Goal: Task Accomplishment & Management: Manage account settings

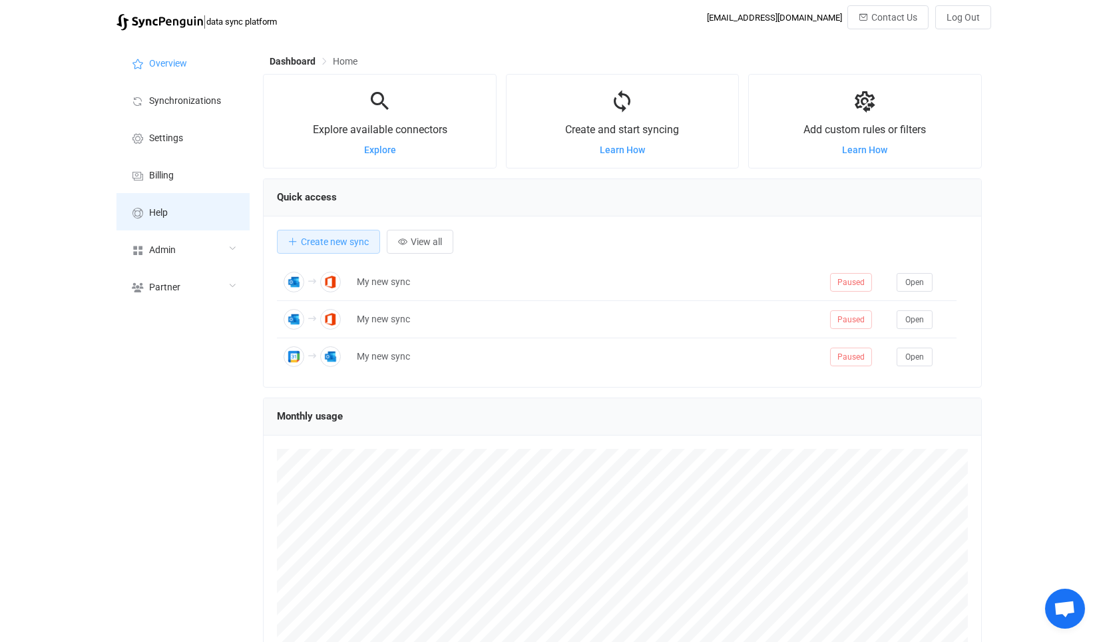
scroll to position [665660, 665199]
click at [188, 248] on div "Admin" at bounding box center [183, 248] width 133 height 37
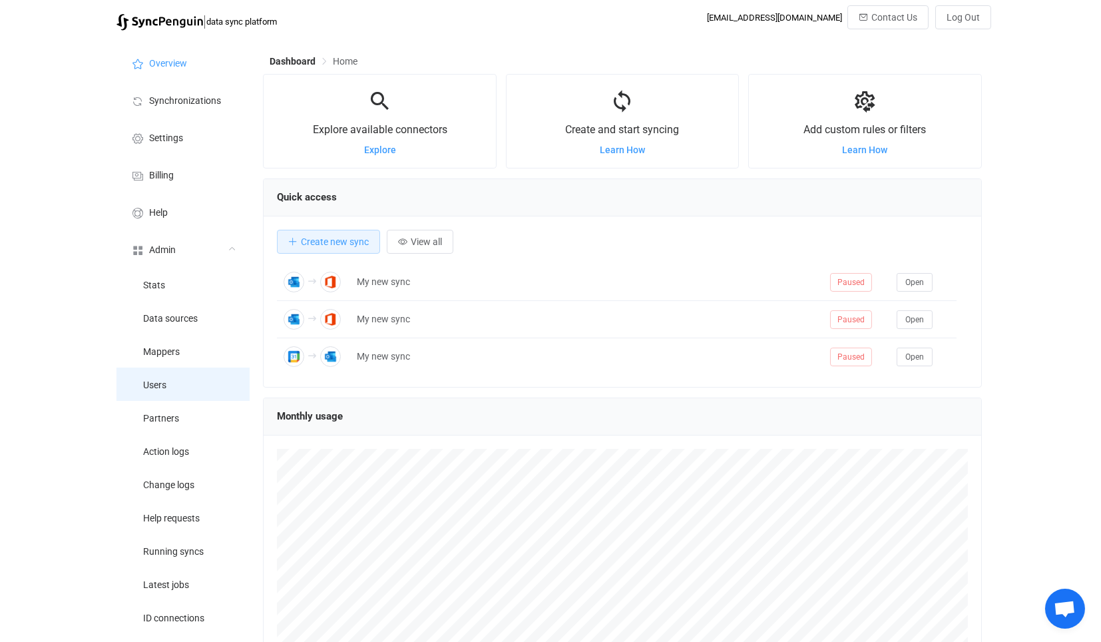
click at [203, 391] on li "Users" at bounding box center [183, 384] width 133 height 33
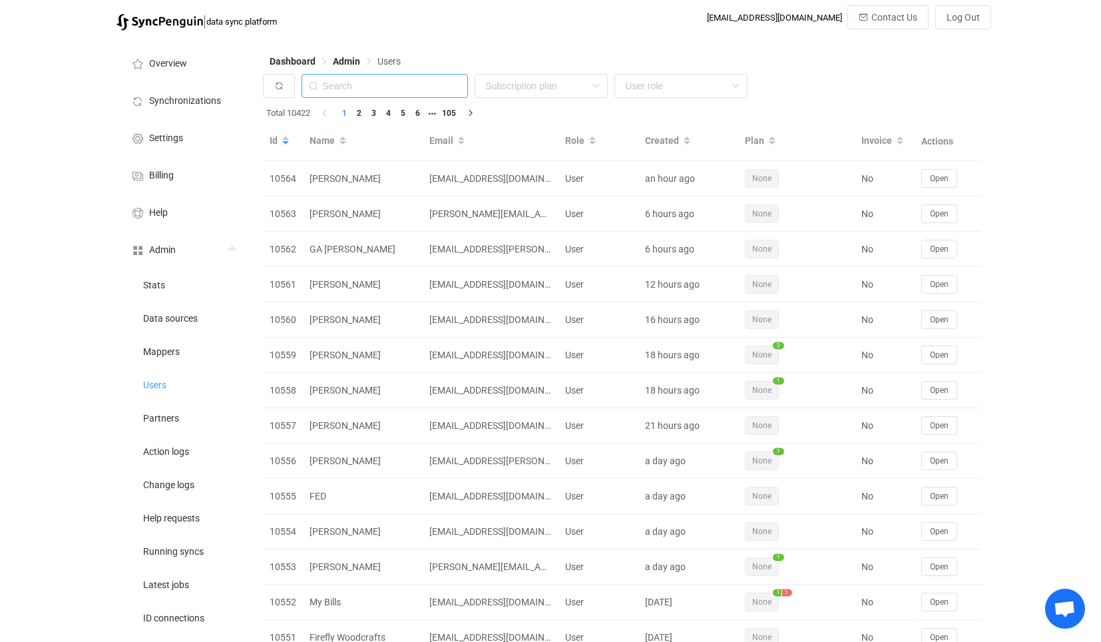
click at [371, 79] on input "text" at bounding box center [385, 86] width 166 height 24
click at [393, 89] on input "text" at bounding box center [385, 86] width 166 height 24
paste input "[PERSON_NAME][EMAIL_ADDRESS][DOMAIN_NAME]"
type input "[PERSON_NAME][EMAIL_ADDRESS][DOMAIN_NAME]"
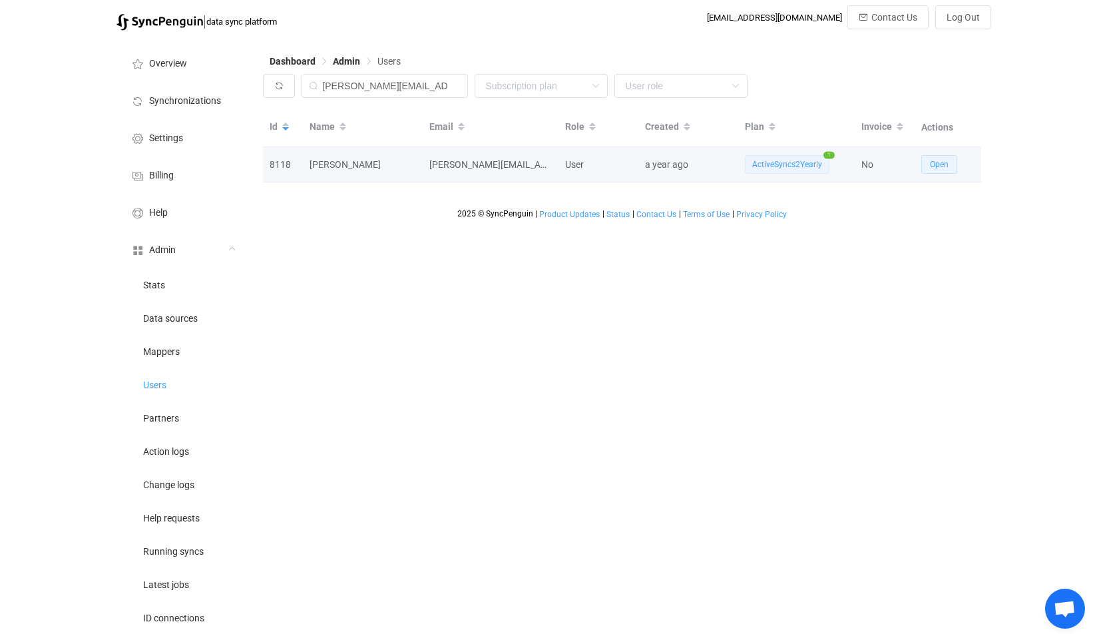
click at [925, 160] on button "Open" at bounding box center [940, 164] width 36 height 19
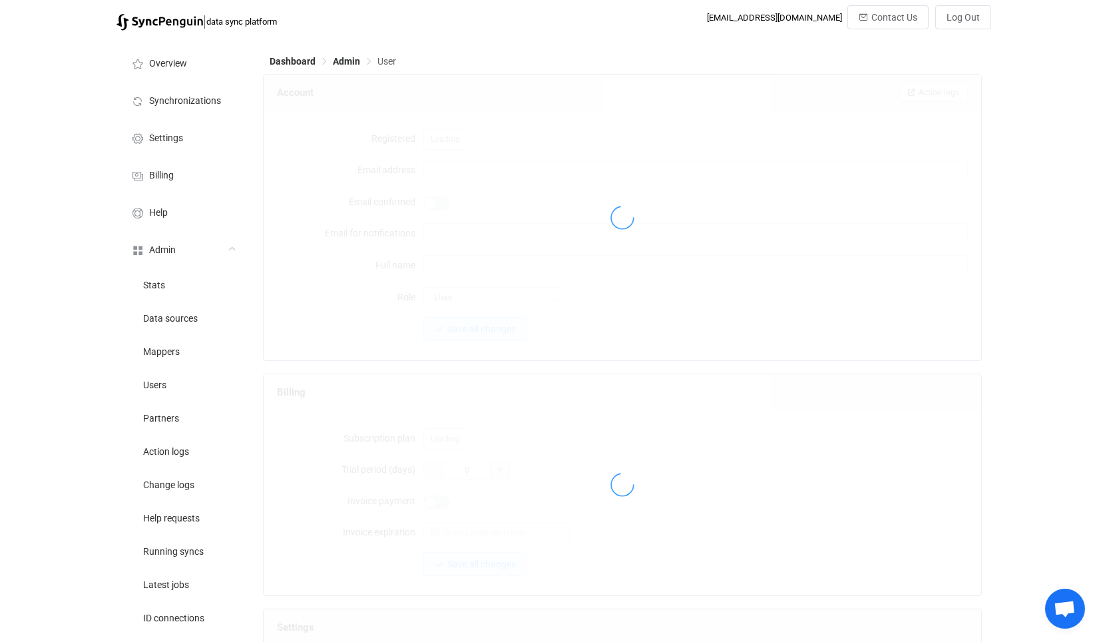
type input "[PERSON_NAME][EMAIL_ADDRESS][DOMAIN_NAME]"
type input "[PERSON_NAME]"
type input "14"
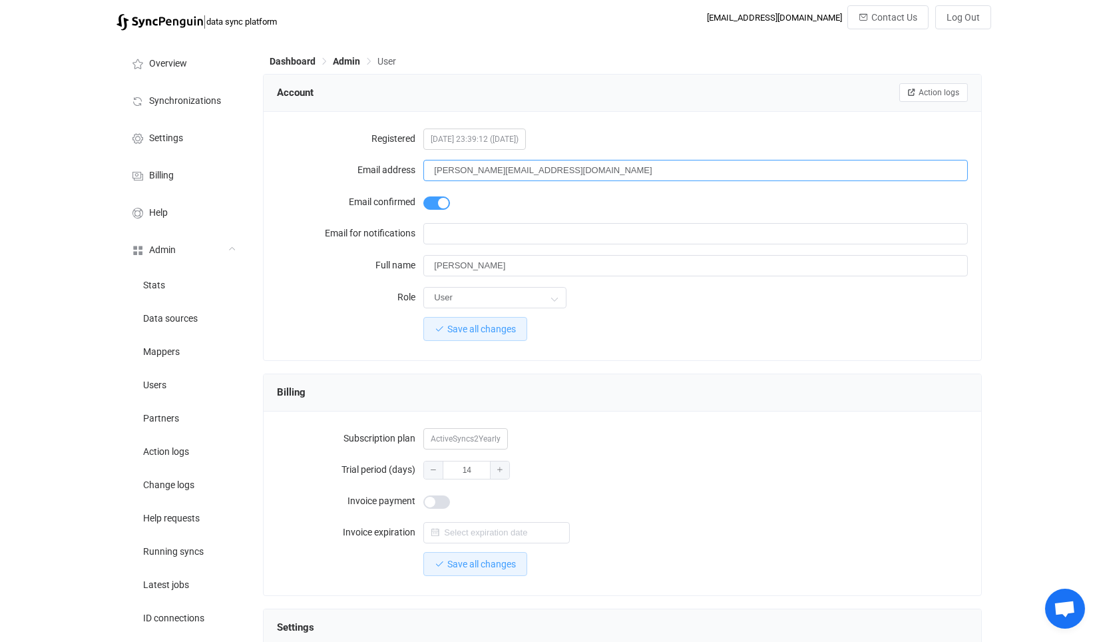
click at [572, 168] on input "[PERSON_NAME][EMAIL_ADDRESS][DOMAIN_NAME]" at bounding box center [696, 170] width 544 height 21
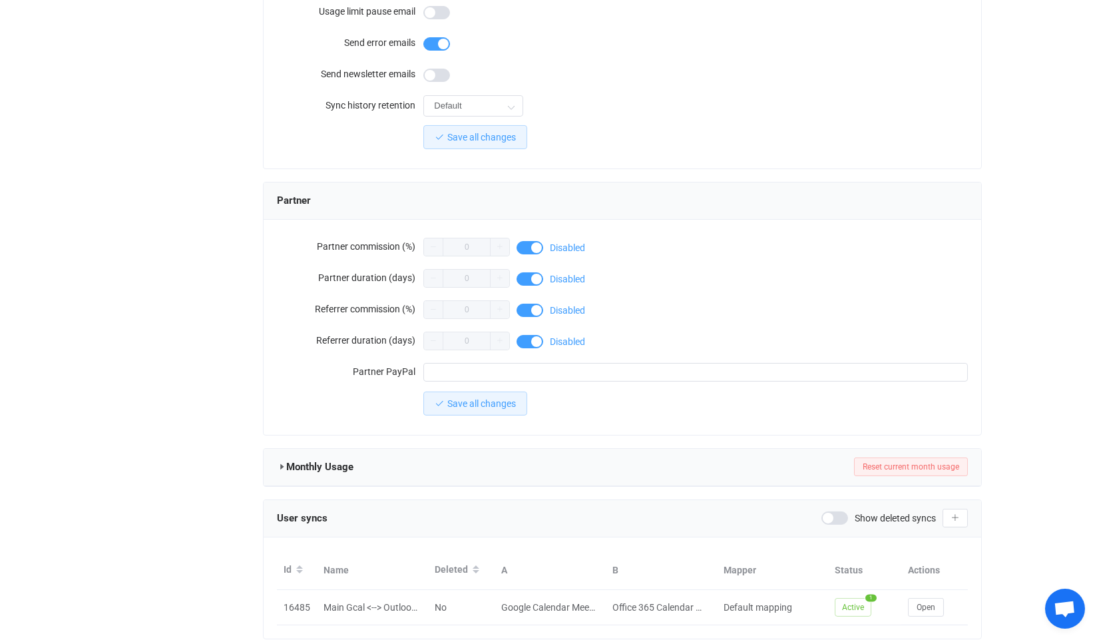
scroll to position [1041, 0]
